Goal: Use online tool/utility: Utilize a website feature to perform a specific function

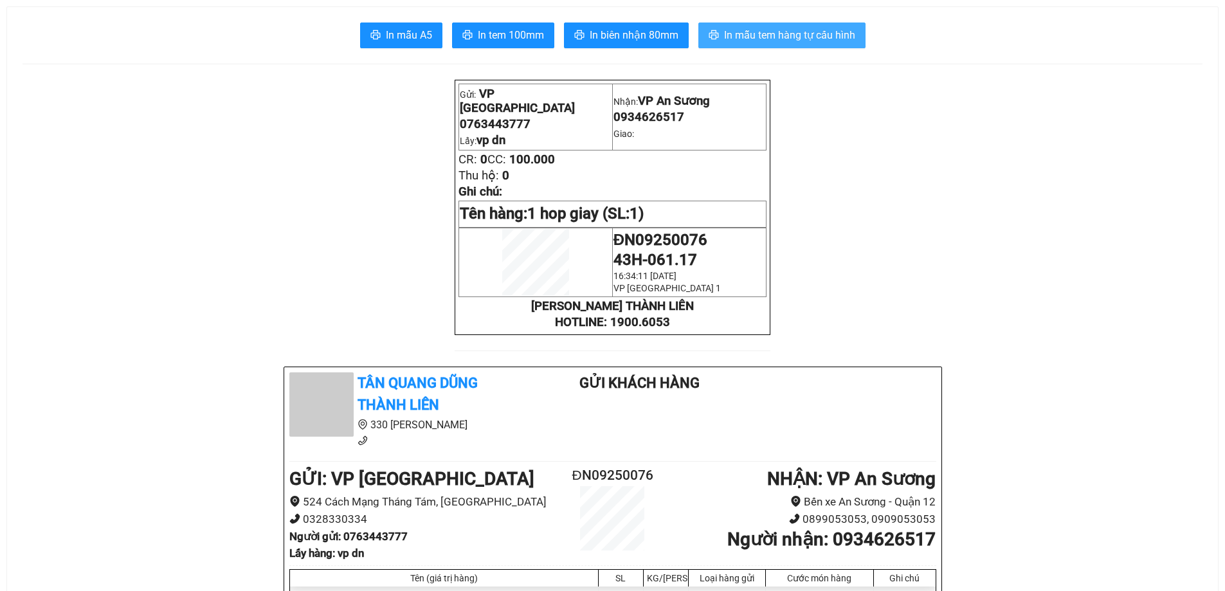
click at [811, 32] on span "In mẫu tem hàng tự cấu hình" at bounding box center [789, 35] width 131 height 16
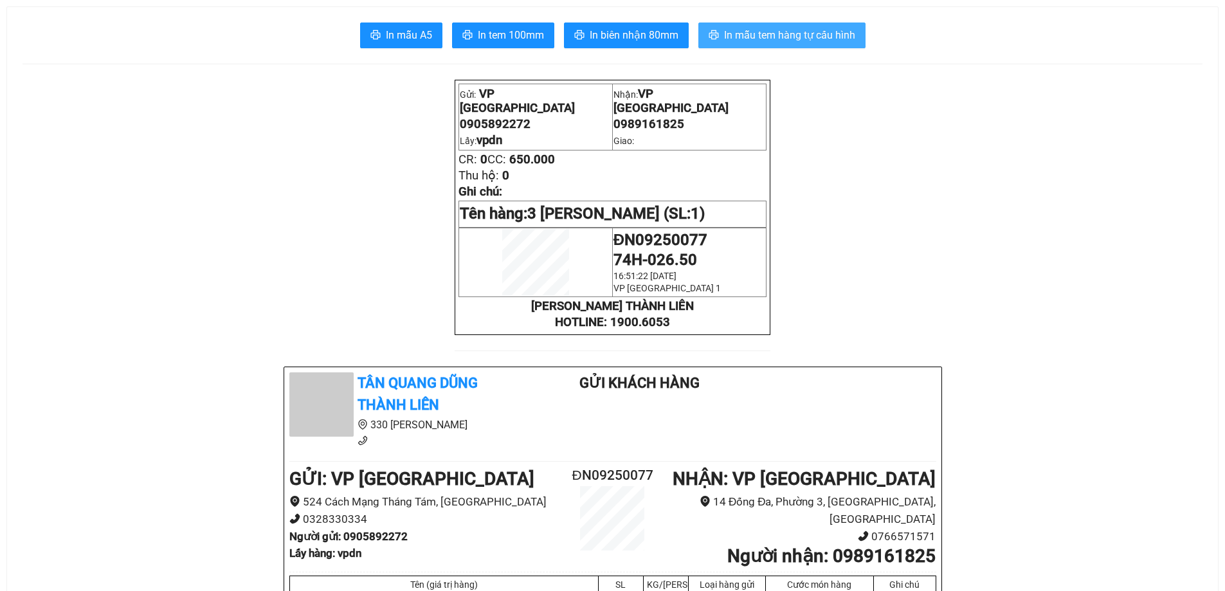
click at [759, 31] on span "In mẫu tem hàng tự cấu hình" at bounding box center [789, 35] width 131 height 16
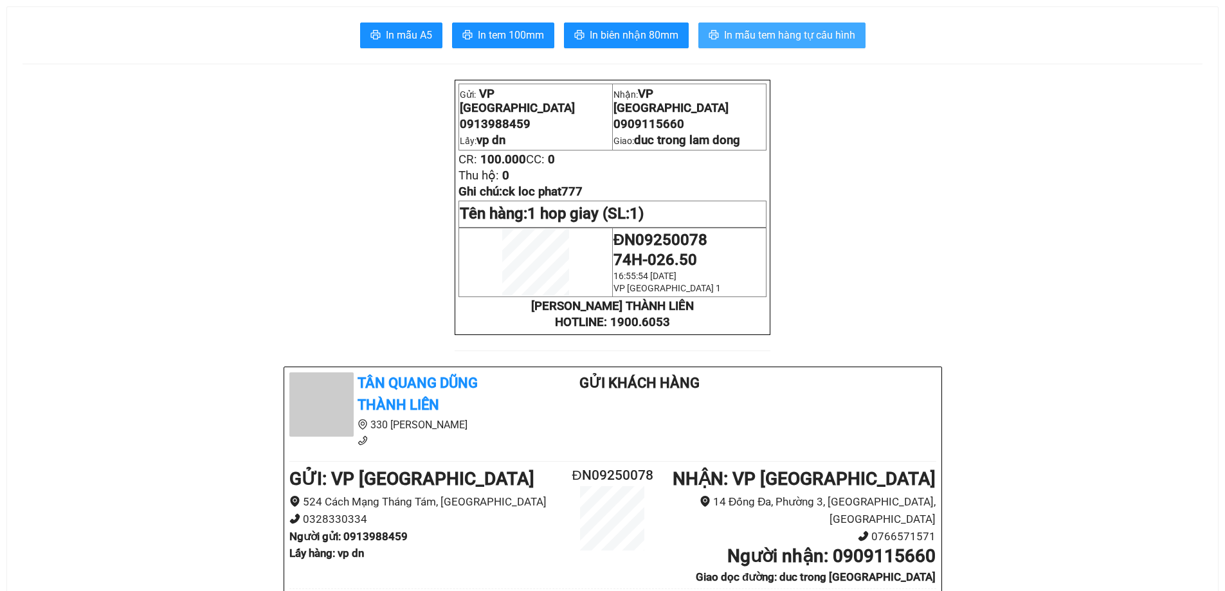
click at [795, 33] on span "In mẫu tem hàng tự cấu hình" at bounding box center [789, 35] width 131 height 16
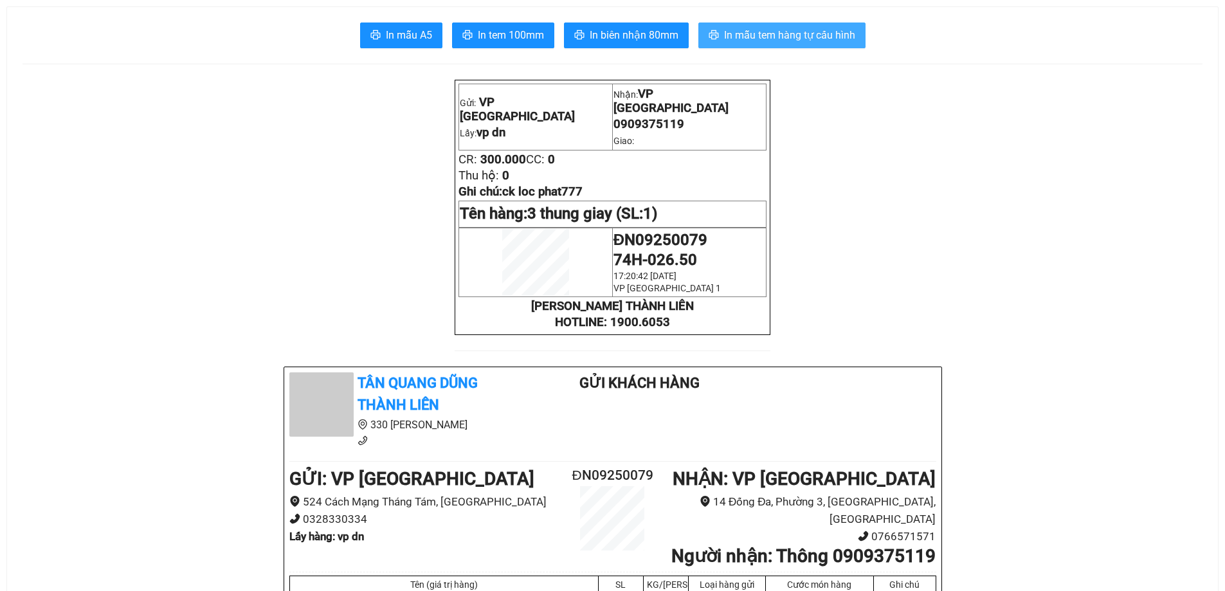
click at [807, 36] on span "In mẫu tem hàng tự cấu hình" at bounding box center [789, 35] width 131 height 16
